Goal: Browse casually: Explore the website without a specific task or goal

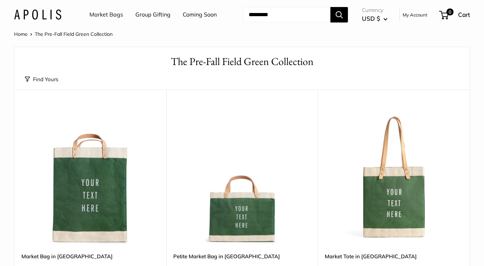
click at [162, 14] on link "Group Gifting" at bounding box center [152, 14] width 35 height 11
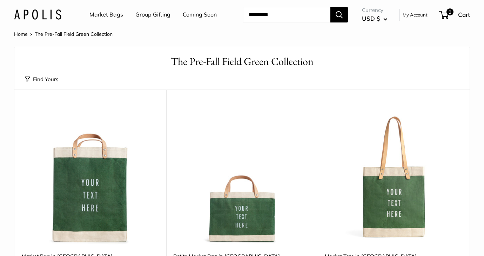
click at [103, 12] on link "Market Bags" at bounding box center [106, 14] width 34 height 11
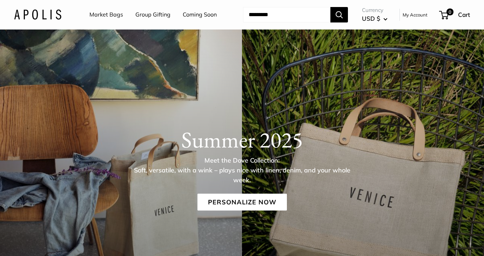
click at [50, 16] on img at bounding box center [37, 14] width 47 height 10
